Goal: Find specific page/section: Find specific page/section

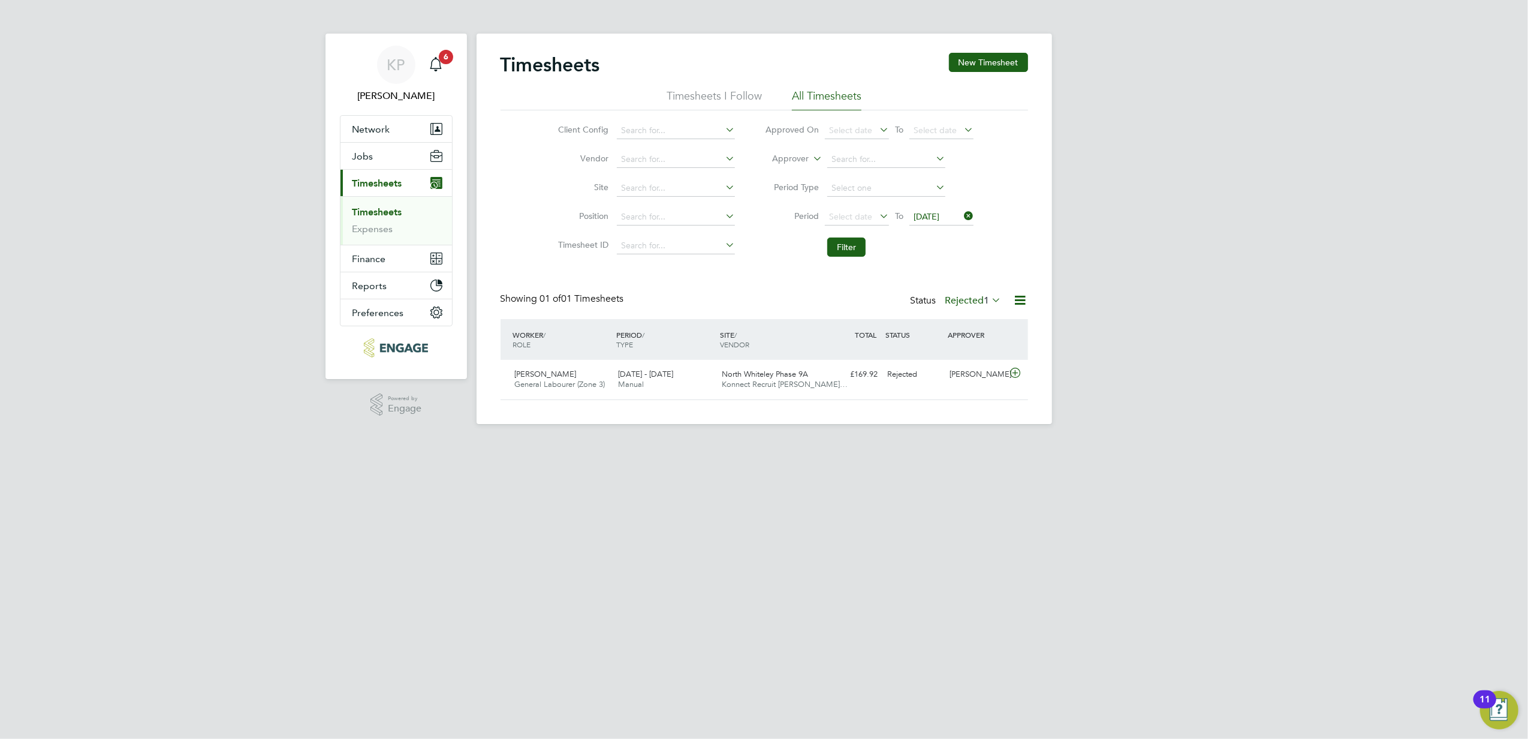
scroll to position [30, 104]
click at [367, 149] on button "Jobs" at bounding box center [397, 156] width 112 height 26
click at [392, 216] on link "Placements" at bounding box center [378, 218] width 50 height 11
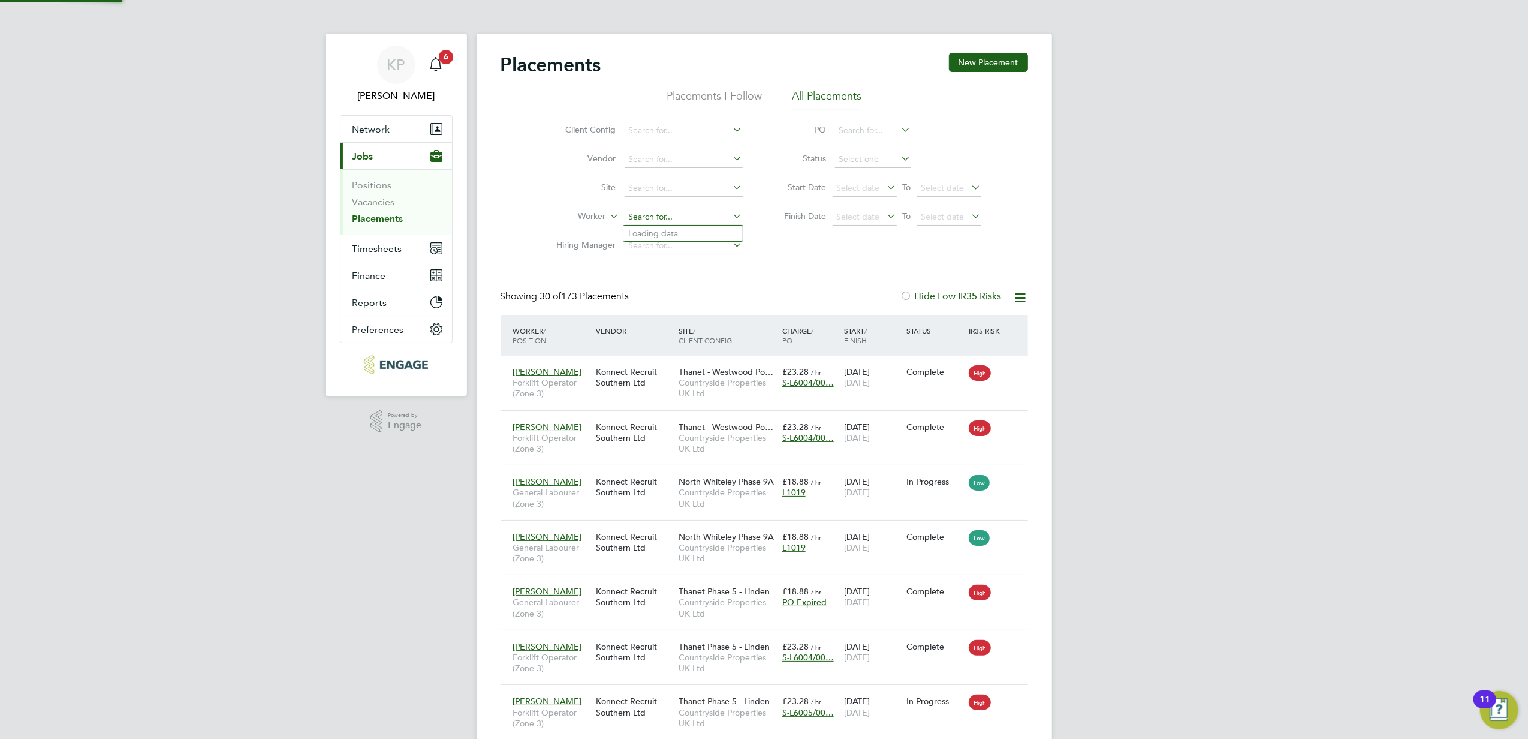
click at [673, 217] on input at bounding box center [684, 217] width 118 height 17
click at [683, 234] on li "[PERSON_NAME] ns" at bounding box center [683, 233] width 119 height 16
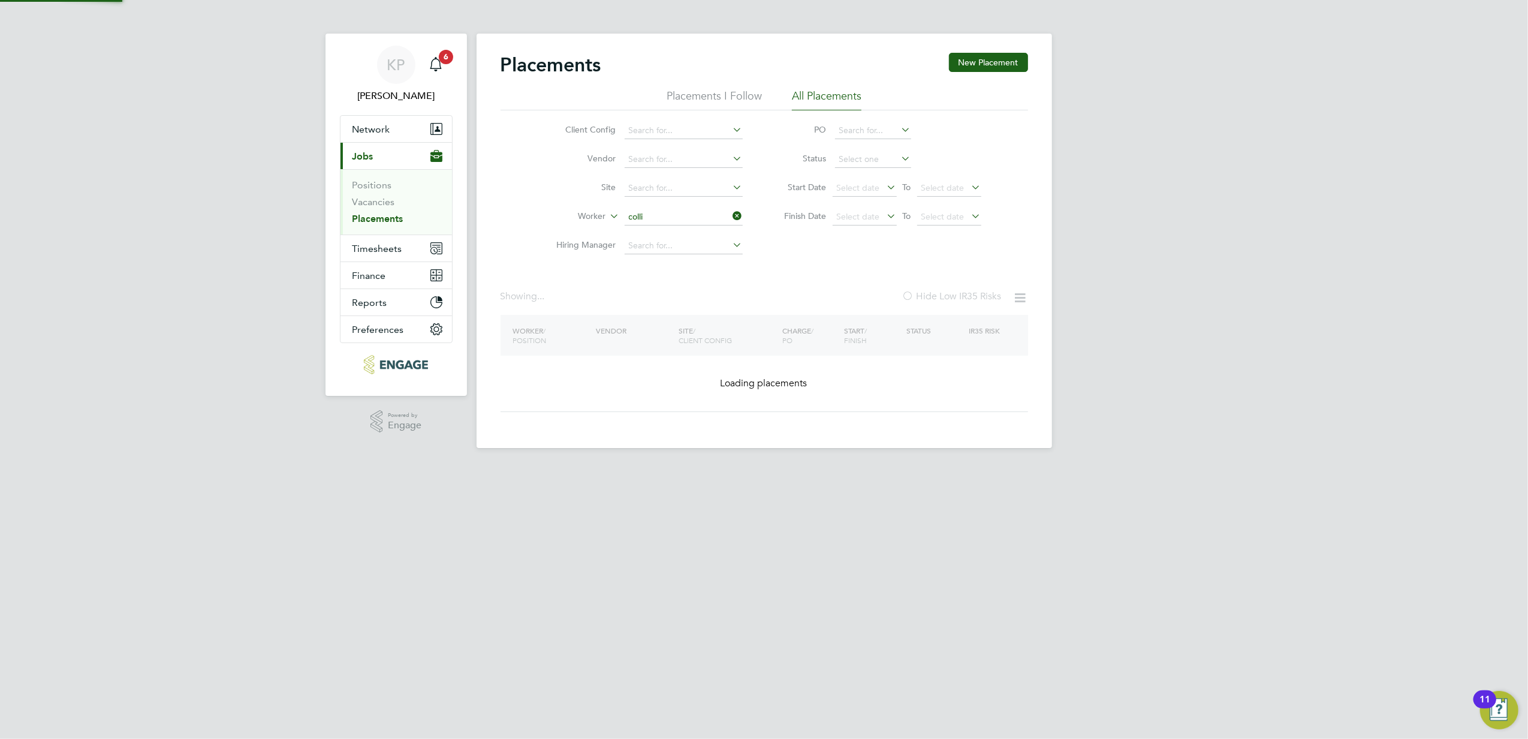
type input "[PERSON_NAME]"
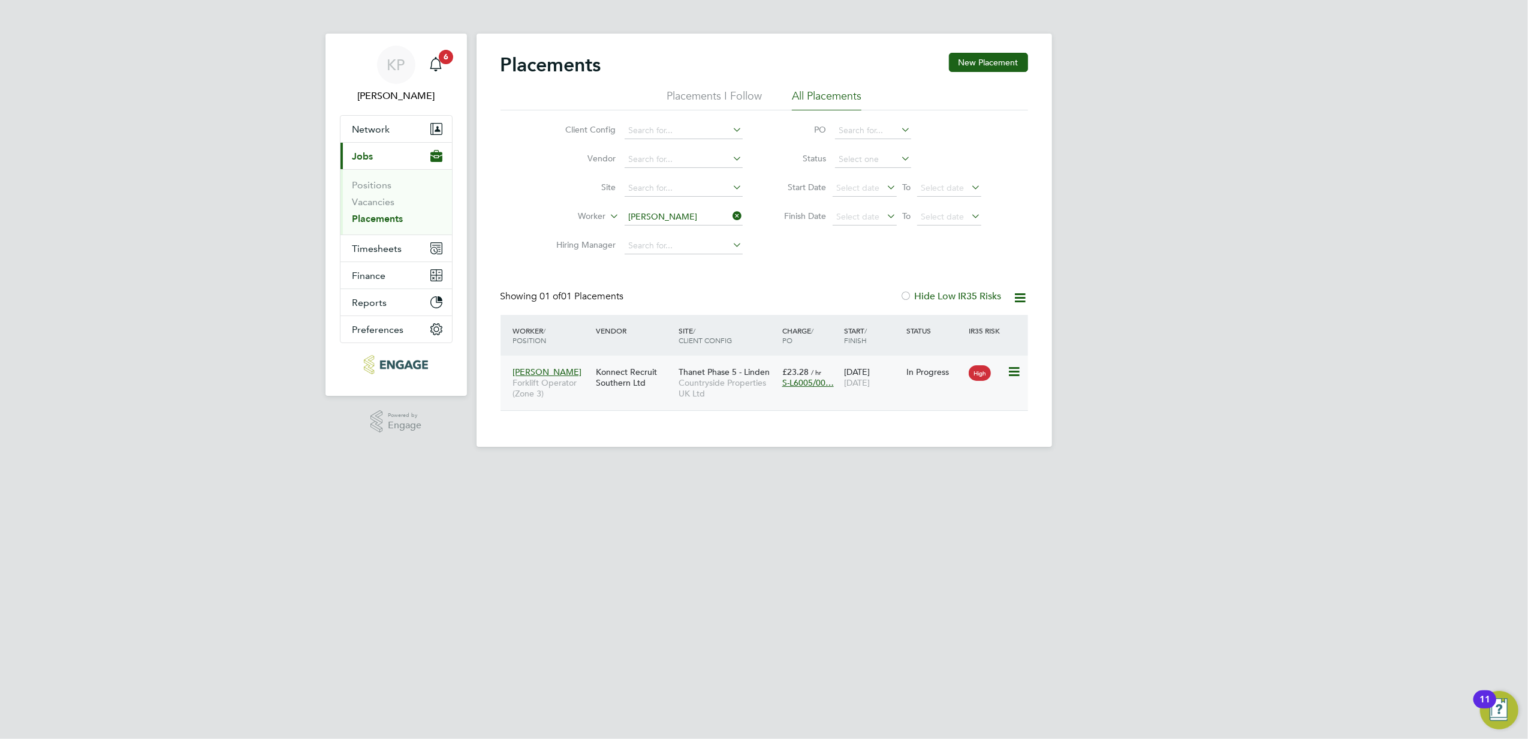
click at [705, 374] on span "Thanet Phase 5 - Linden" at bounding box center [724, 371] width 91 height 11
click at [707, 214] on input "[PERSON_NAME]" at bounding box center [684, 217] width 118 height 17
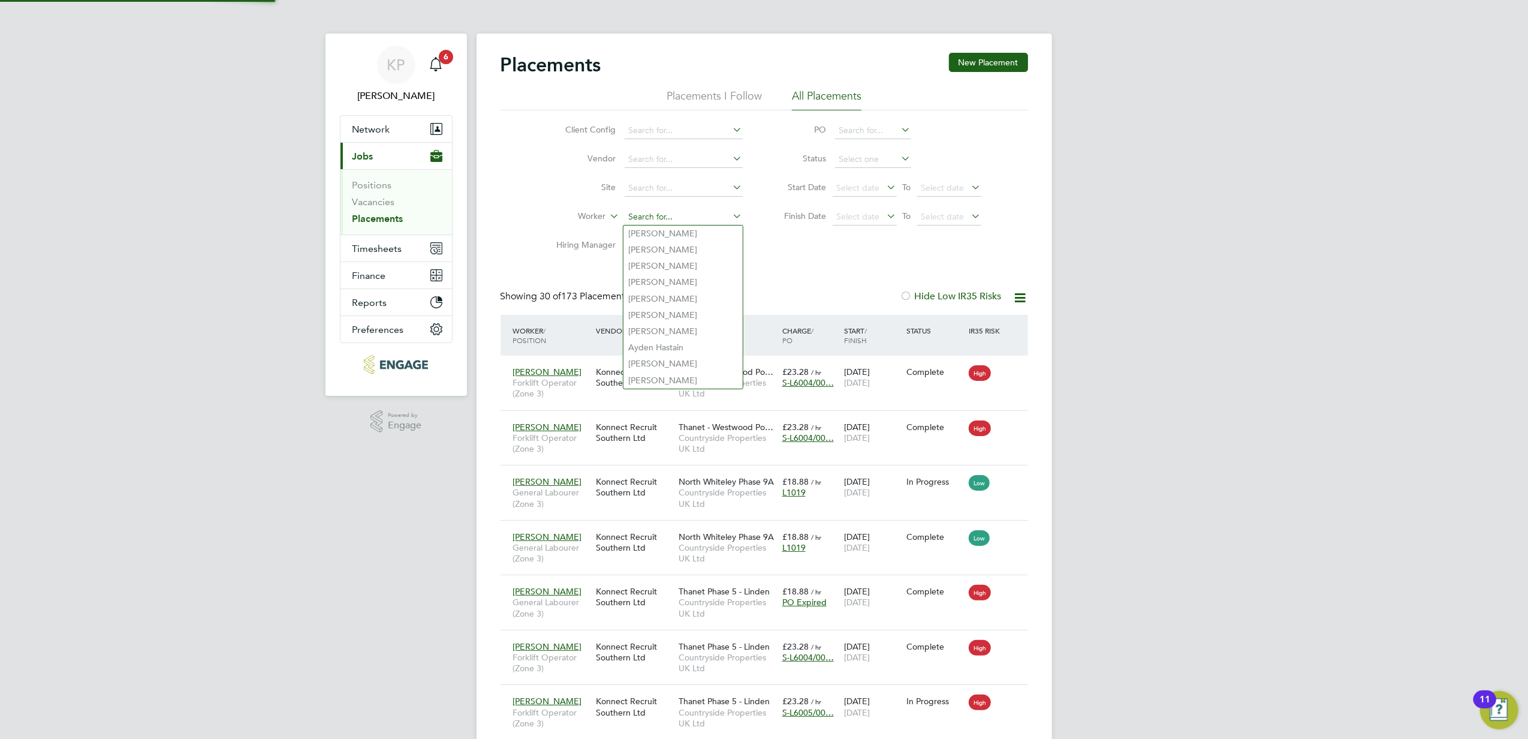
scroll to position [44, 104]
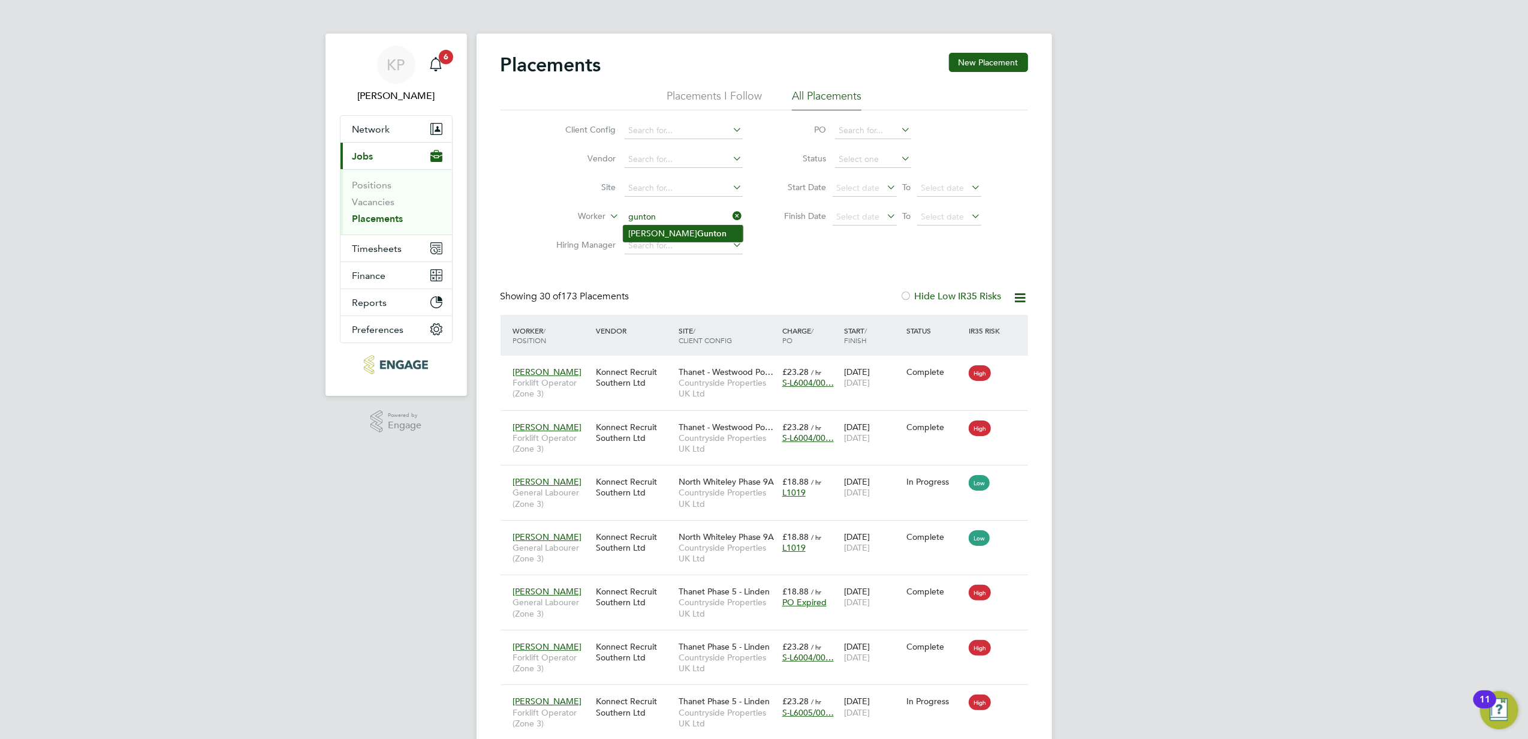
click at [710, 228] on li "[PERSON_NAME]" at bounding box center [683, 233] width 119 height 16
type input "[PERSON_NAME]"
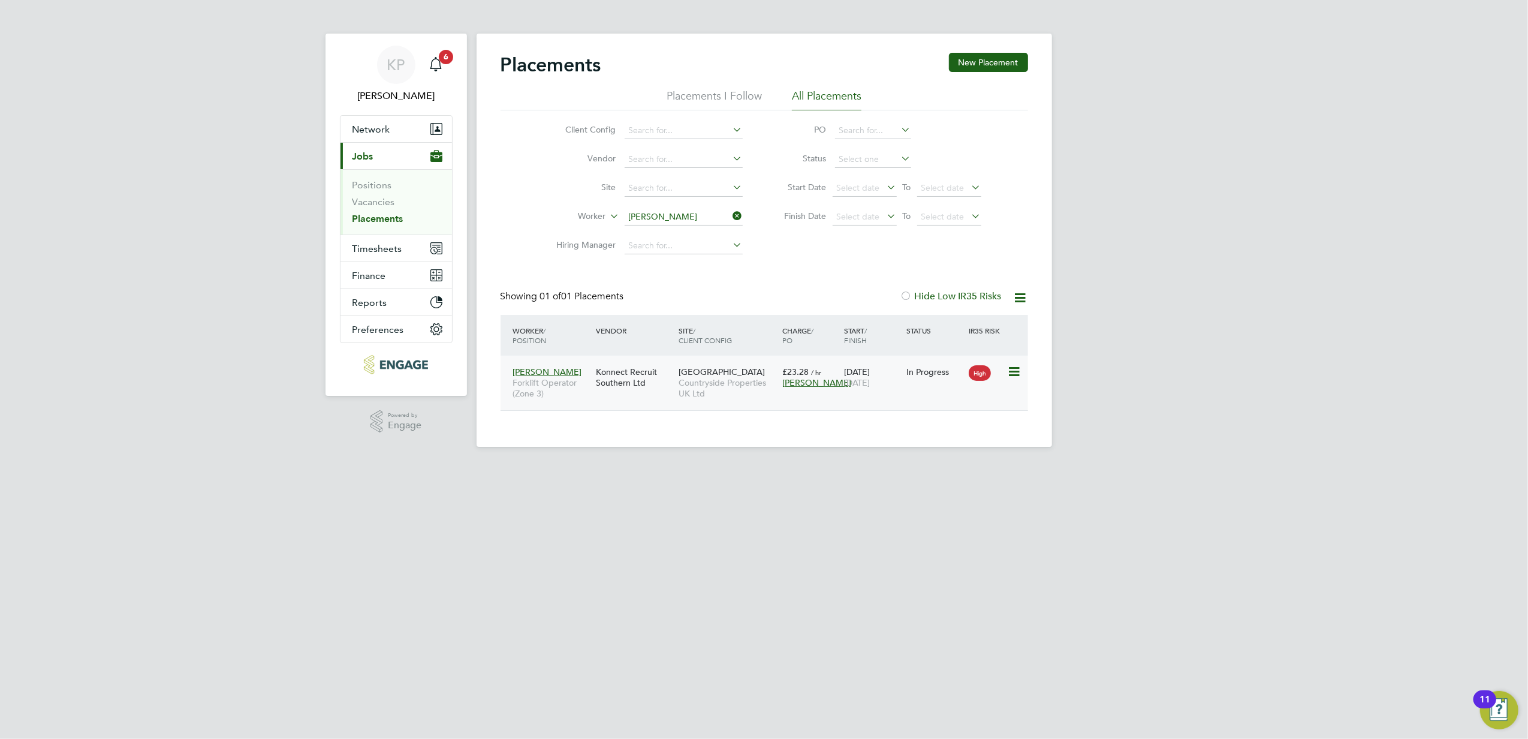
click at [715, 384] on span "Countryside Properties UK Ltd" at bounding box center [728, 388] width 98 height 22
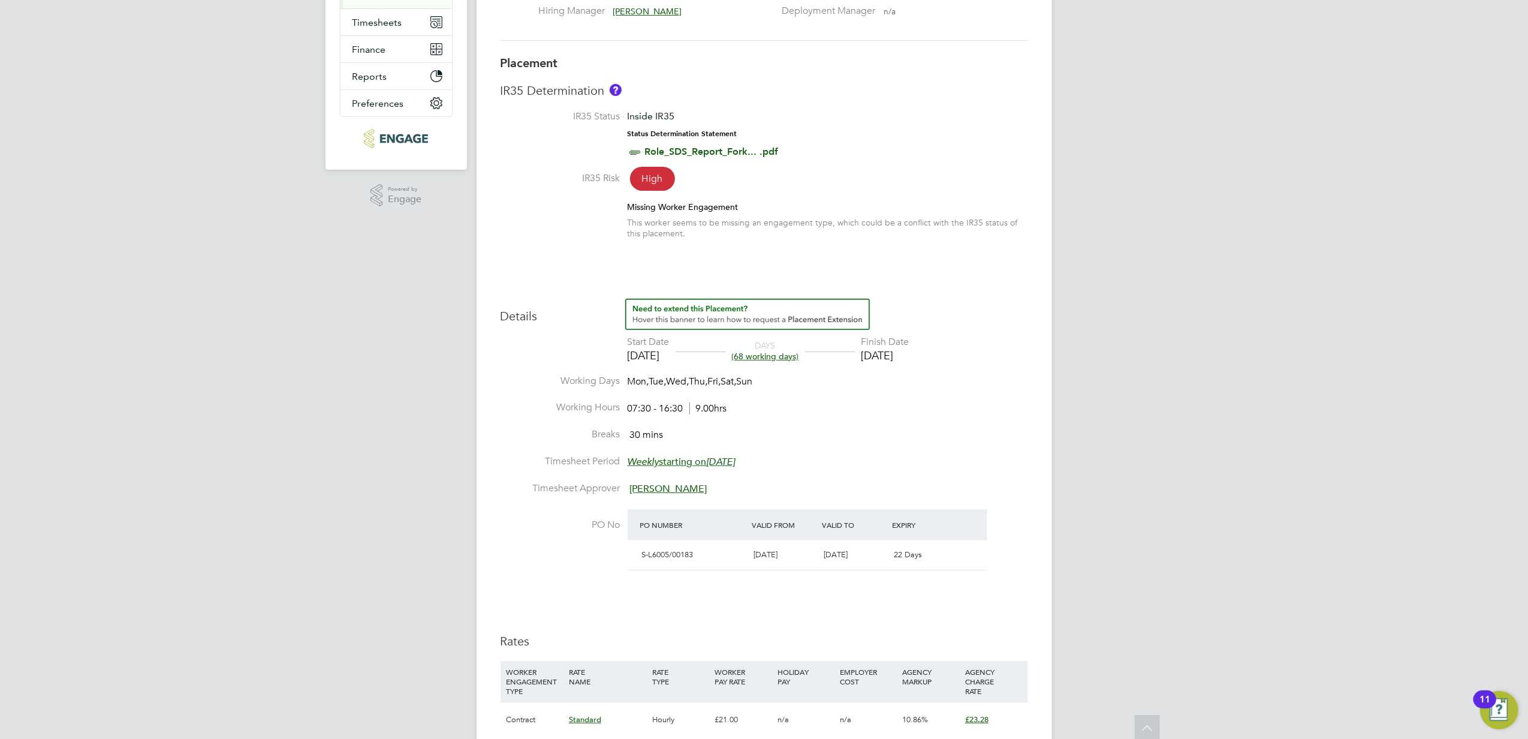
scroll to position [320, 0]
